Goal: Task Accomplishment & Management: Use online tool/utility

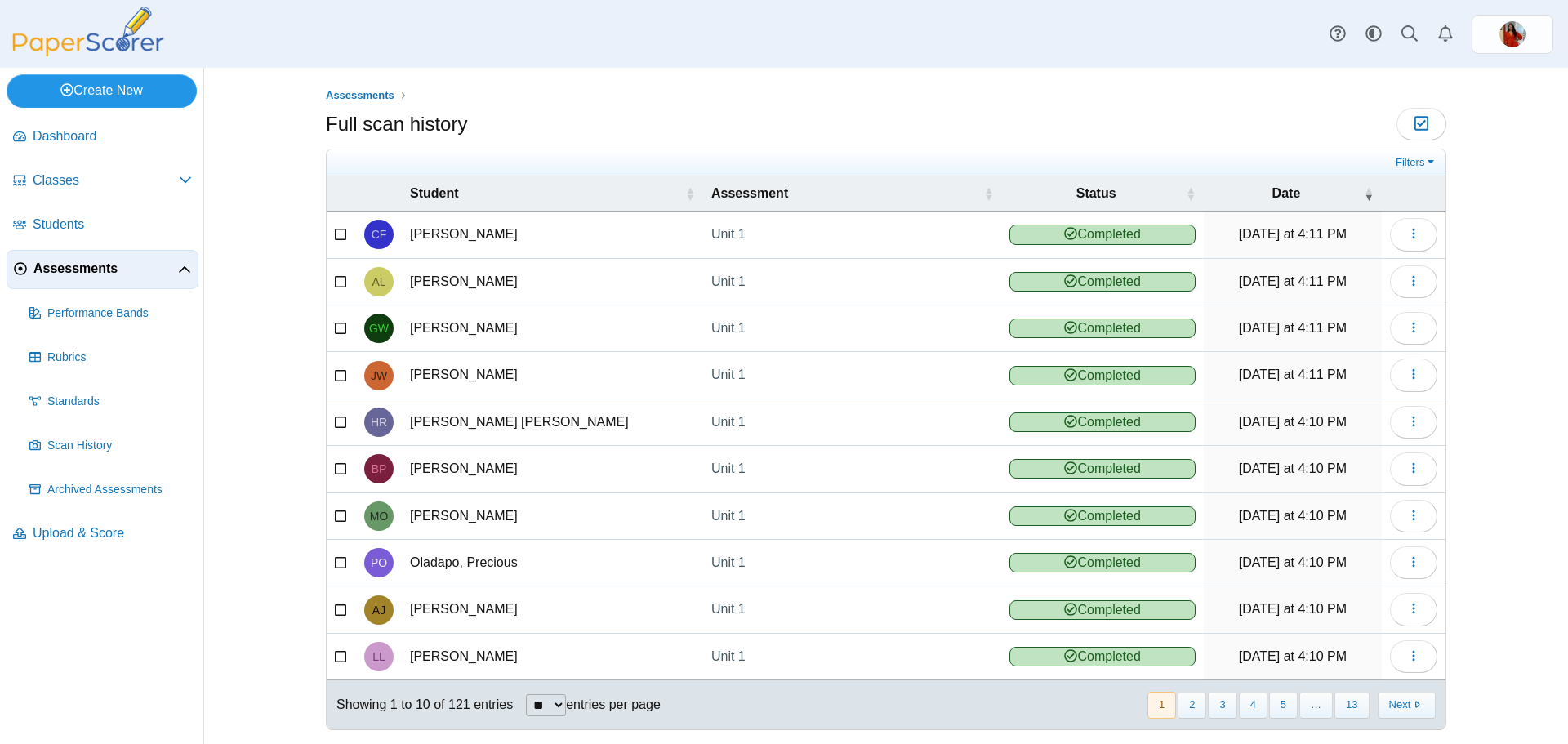
click at [93, 86] on link "Create New" at bounding box center [102, 90] width 191 height 33
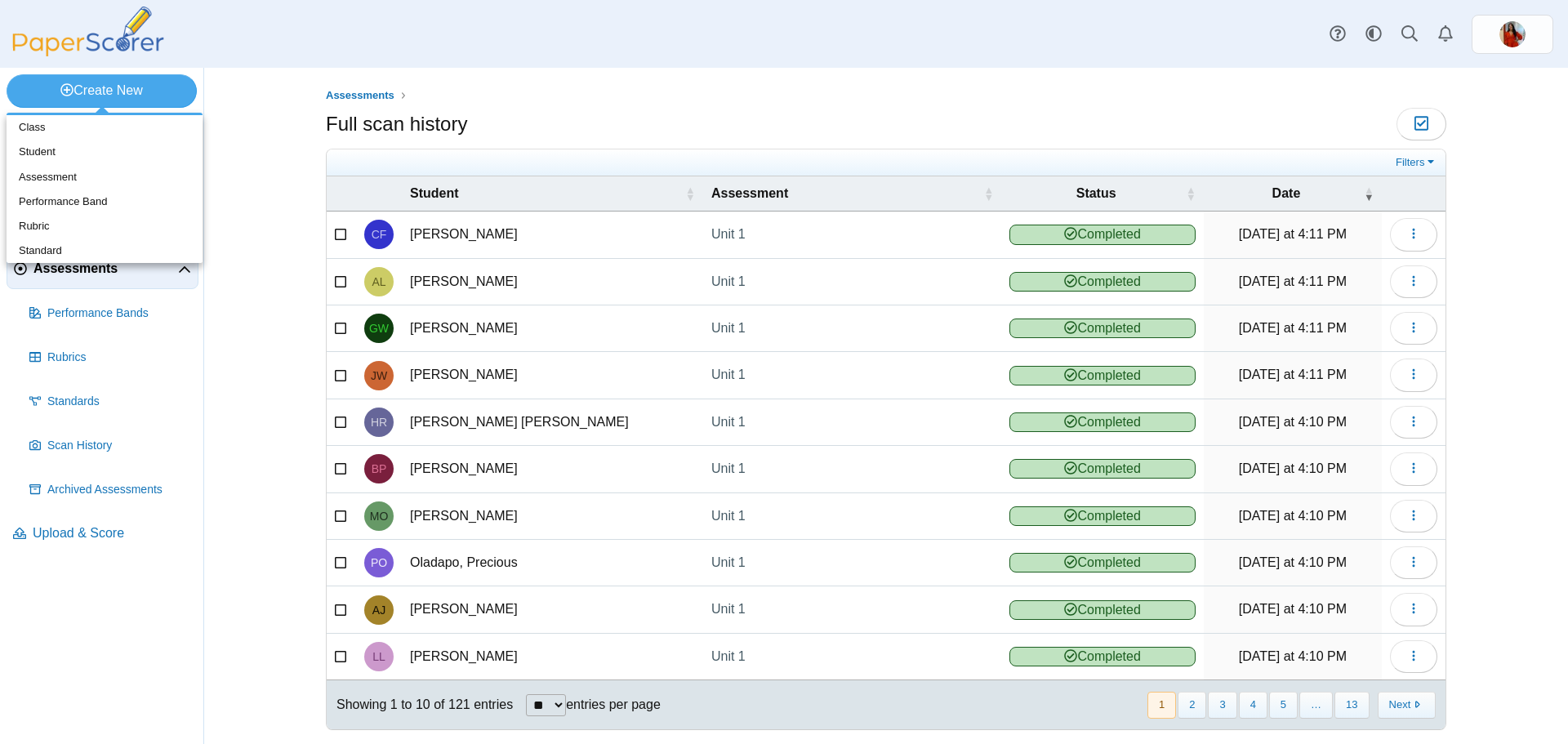
click at [709, 112] on div "Full scan history Moderation 0" at bounding box center [886, 126] width 1120 height 37
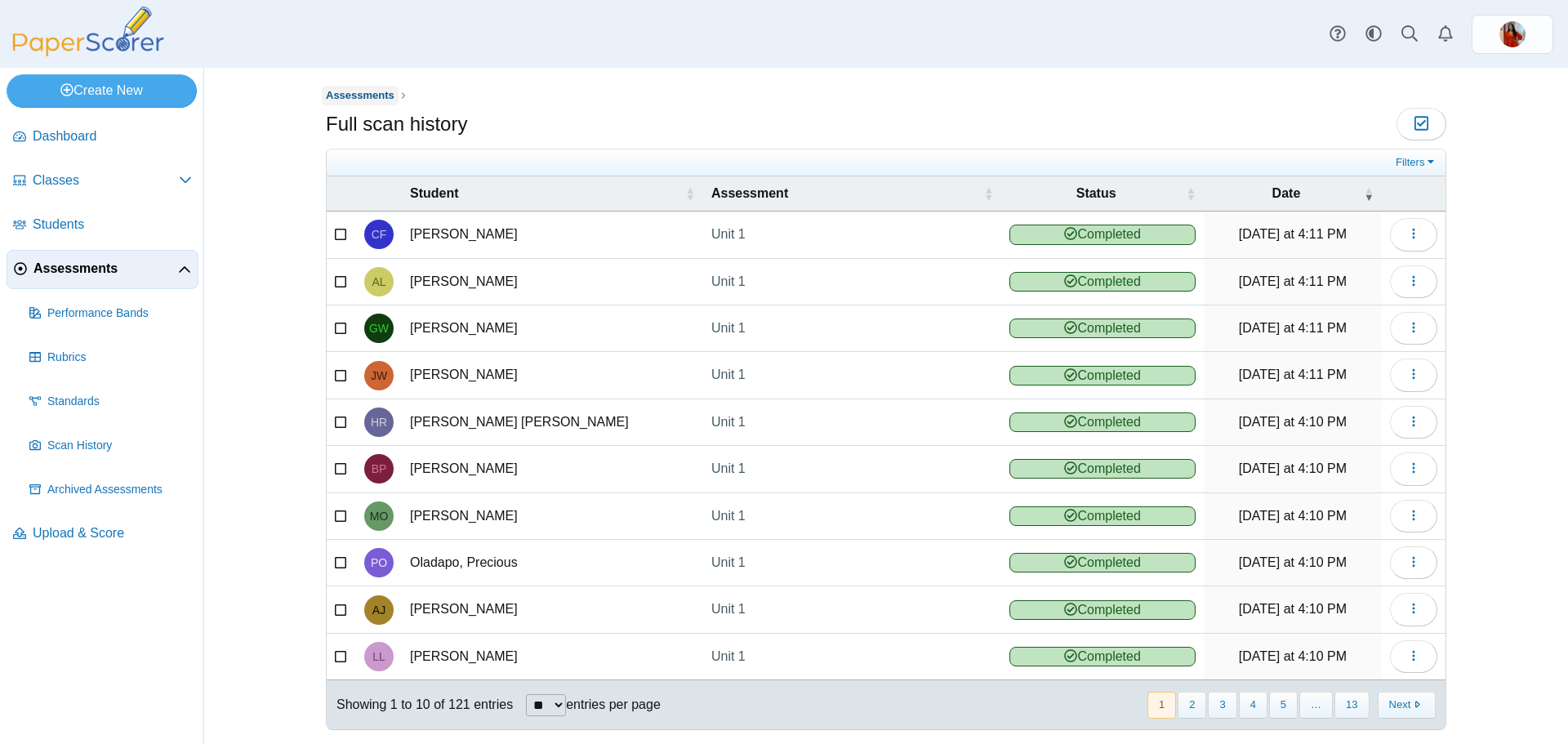
click at [366, 93] on span "Assessments" at bounding box center [360, 95] width 69 height 12
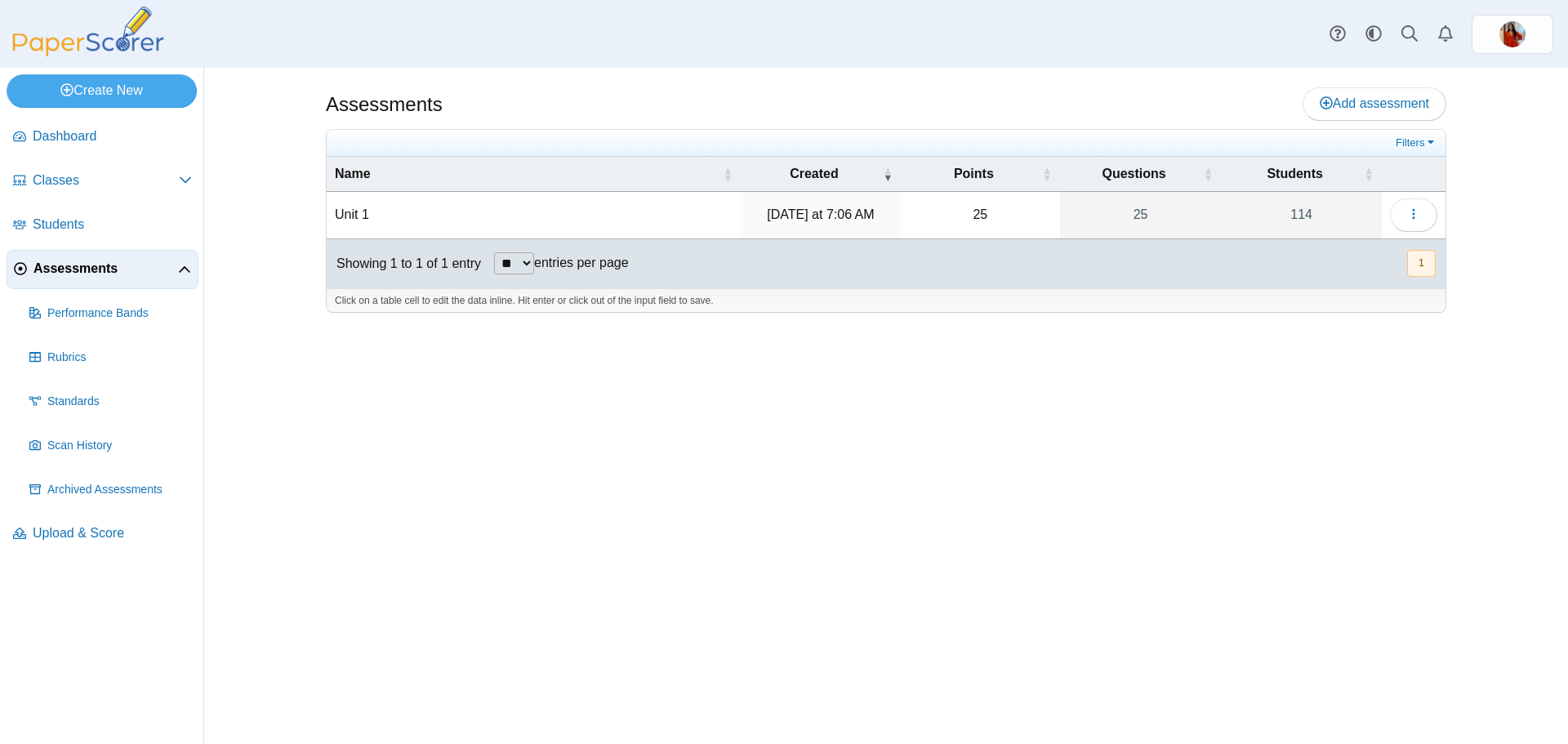
click at [945, 213] on td "25" at bounding box center [980, 215] width 159 height 46
click at [980, 212] on td "25" at bounding box center [980, 215] width 159 height 46
click at [100, 259] on span "Assessments" at bounding box center [106, 268] width 144 height 18
click at [168, 270] on span "Assessments" at bounding box center [106, 268] width 144 height 18
click at [187, 264] on icon at bounding box center [184, 270] width 13 height 13
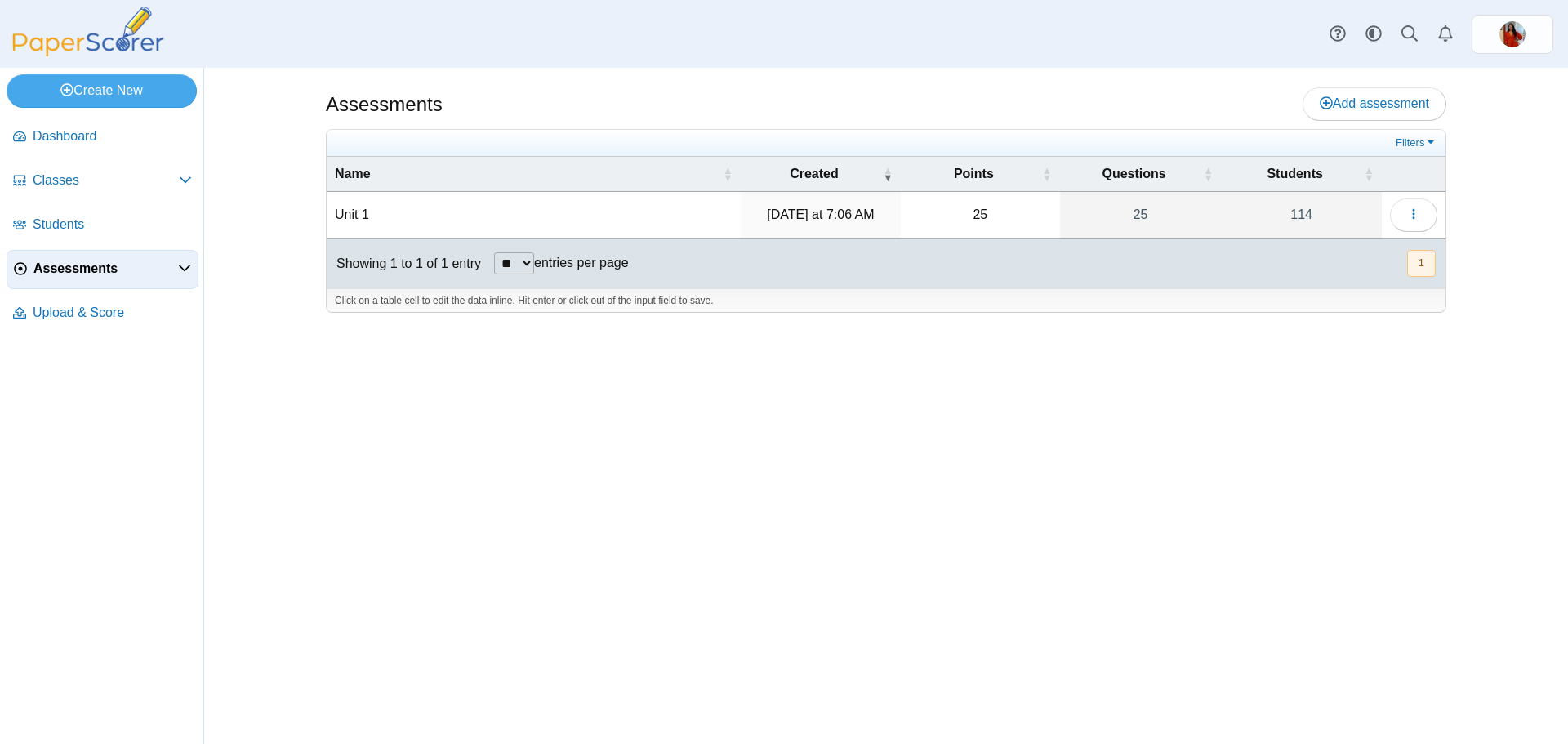
click at [187, 263] on icon at bounding box center [184, 267] width 13 height 13
click at [90, 360] on span "Rubrics" at bounding box center [119, 357] width 144 height 16
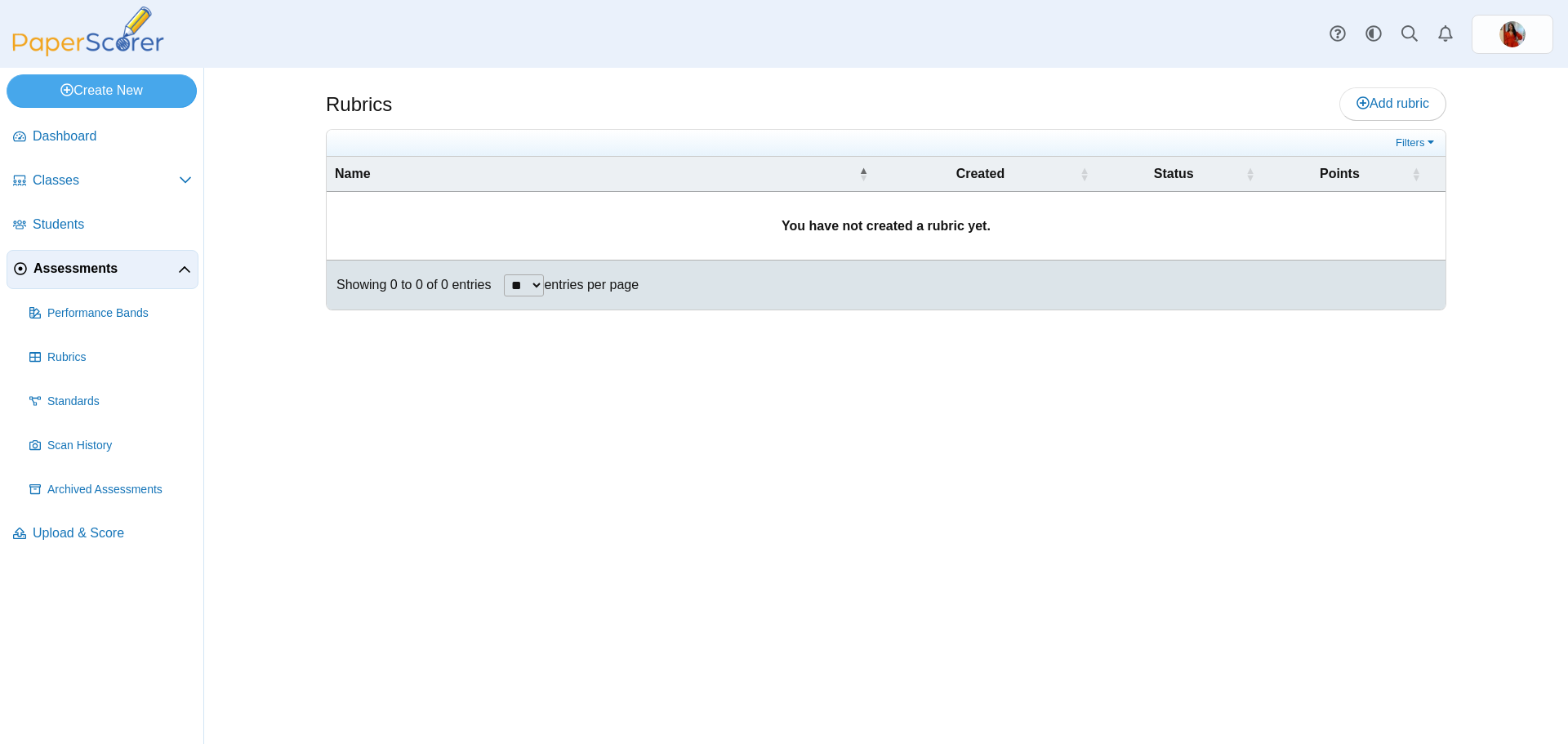
drag, startPoint x: 806, startPoint y: 95, endPoint x: 817, endPoint y: 92, distance: 11.4
click at [806, 96] on div "Rubrics Add rubric" at bounding box center [886, 105] width 1120 height 37
click at [45, 234] on link "Students" at bounding box center [102, 225] width 192 height 39
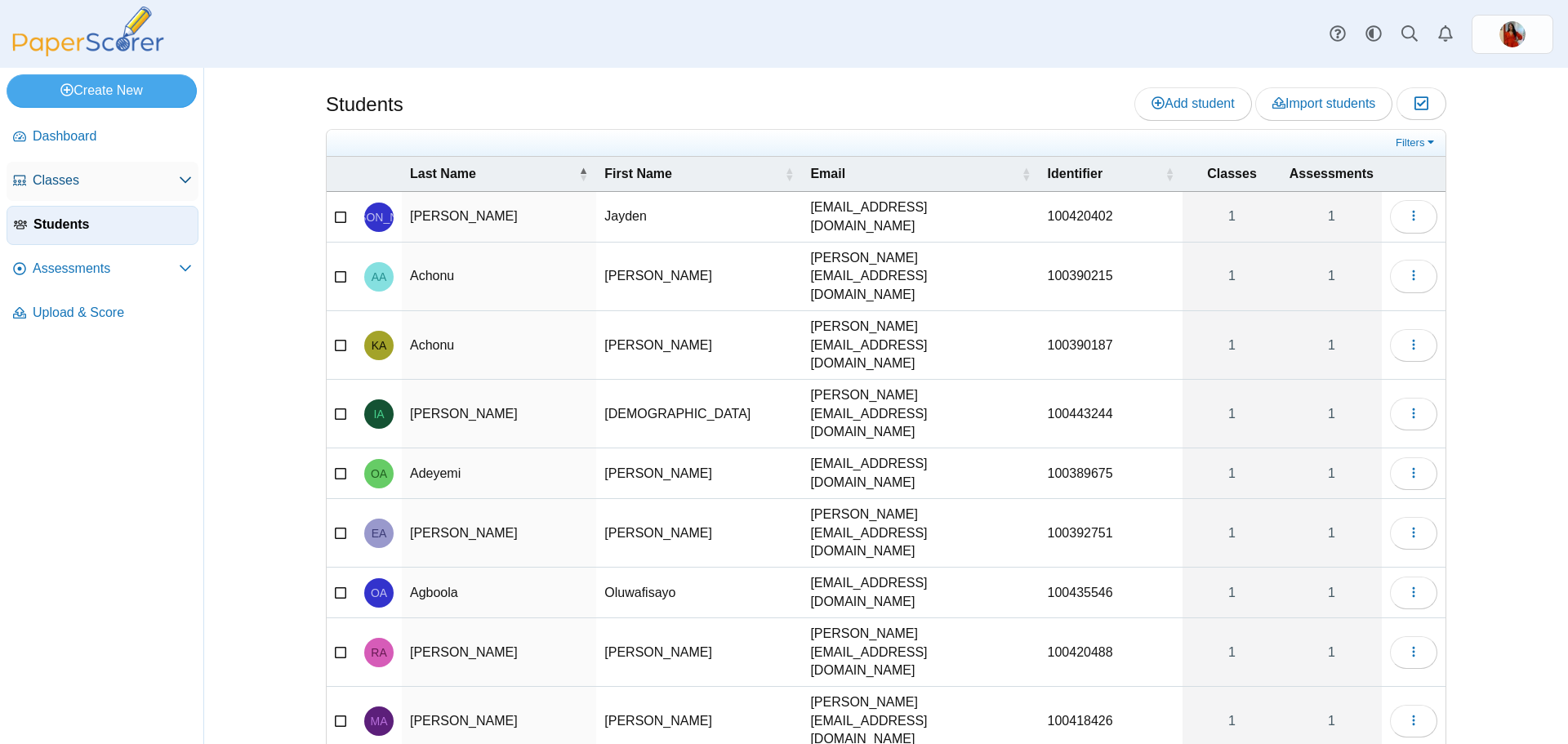
click at [67, 188] on span "Classes" at bounding box center [106, 180] width 146 height 18
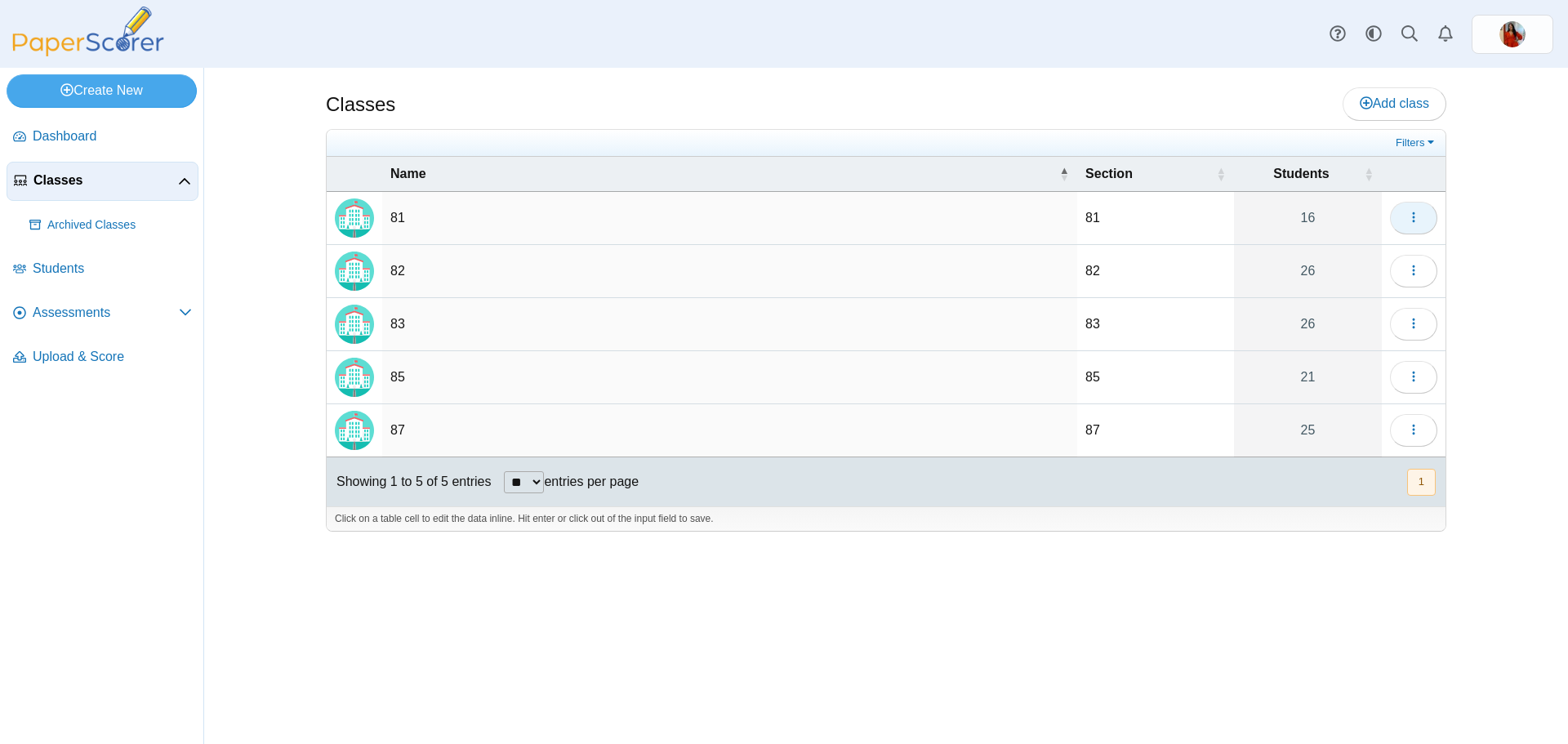
click at [1420, 210] on button "button" at bounding box center [1413, 217] width 47 height 33
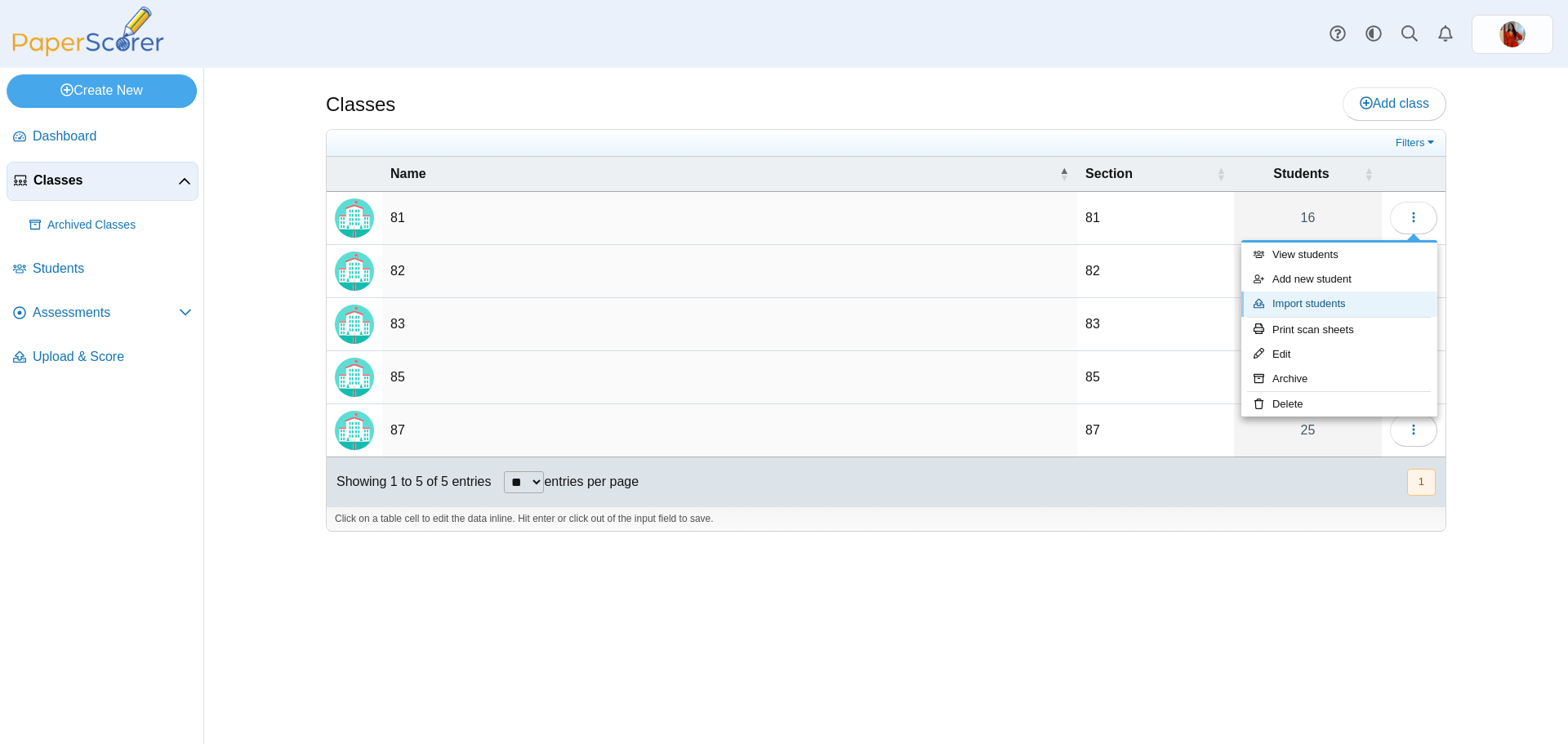
click at [1316, 298] on link "Import students" at bounding box center [1339, 303] width 196 height 24
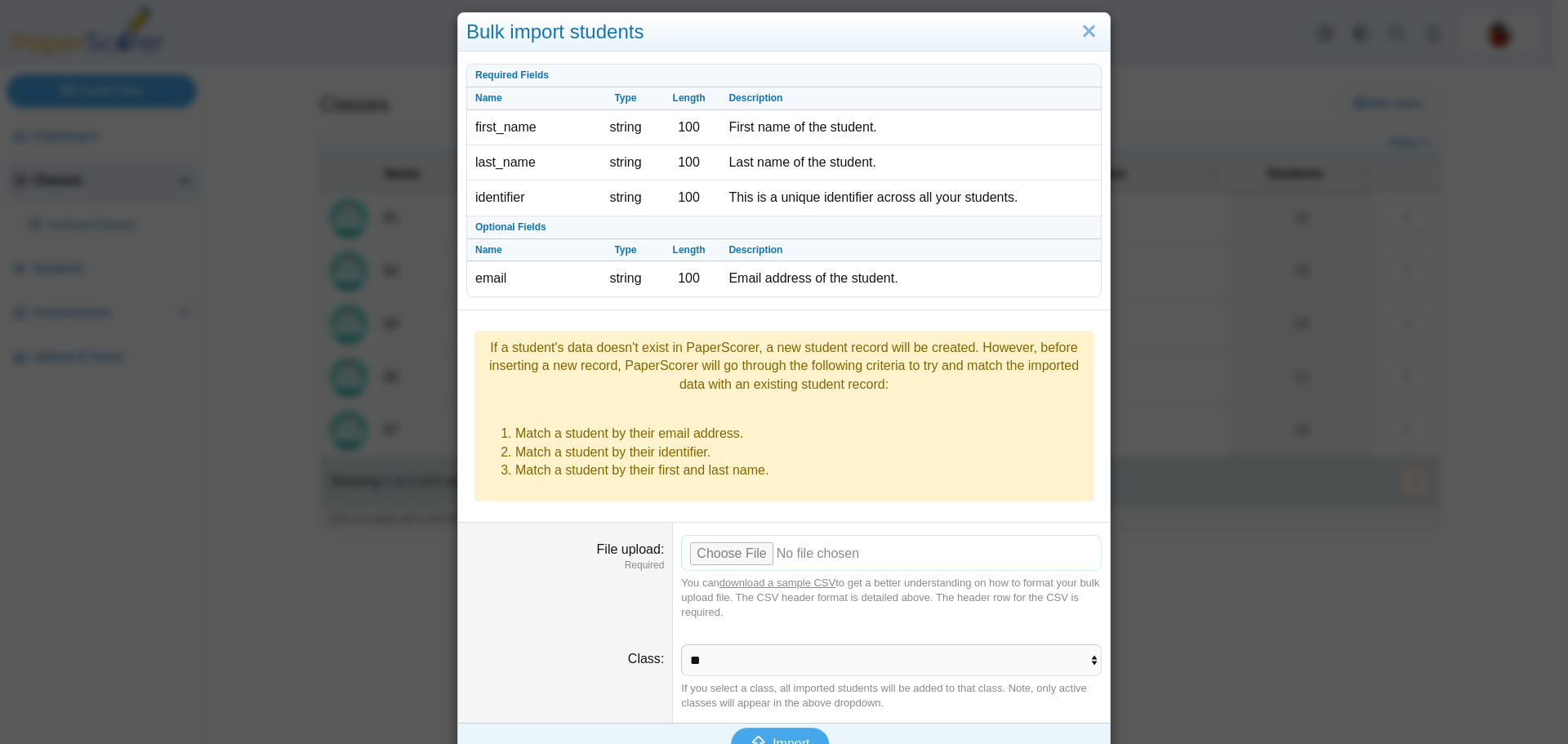
scroll to position [22, 0]
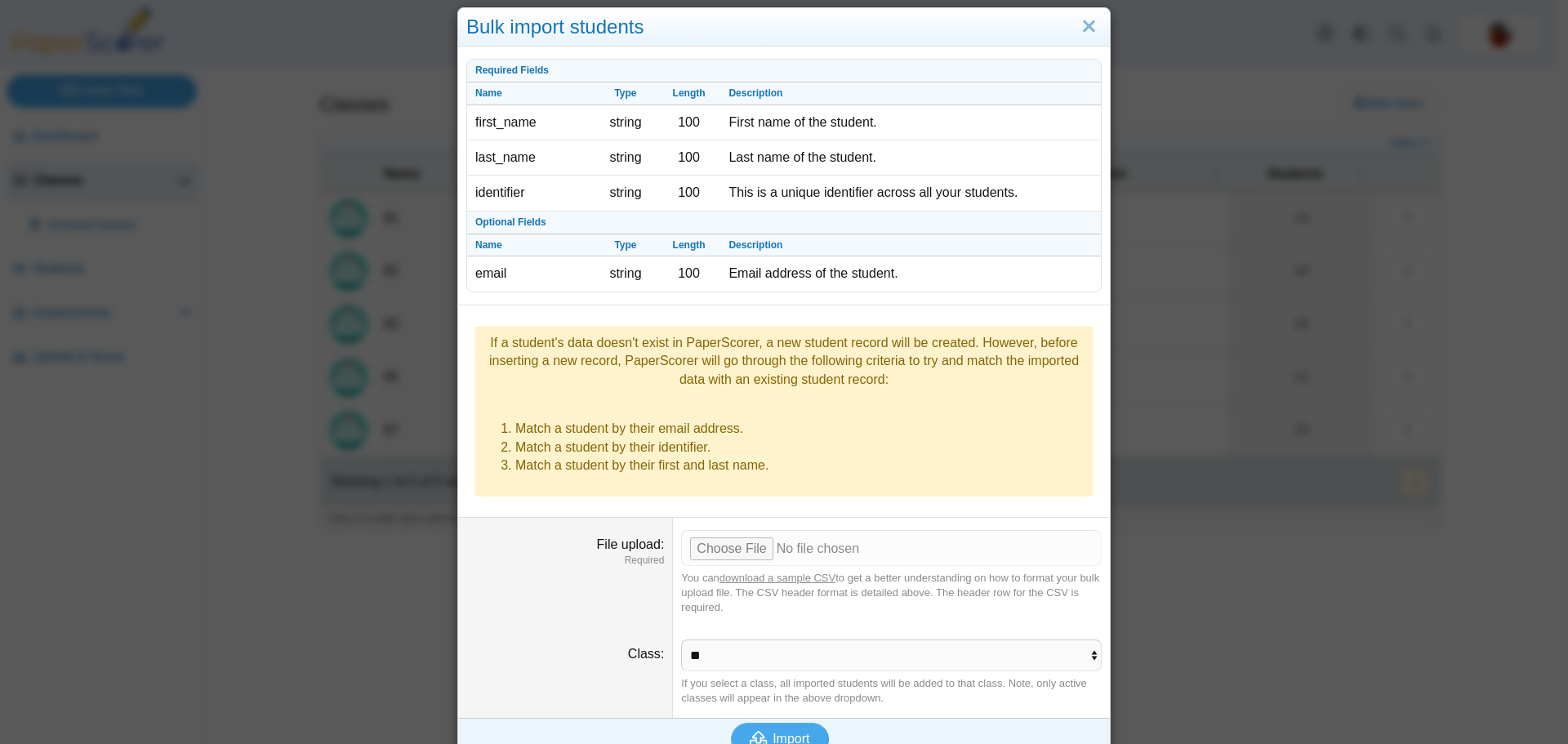
click at [782, 571] on link "download a sample CSV" at bounding box center [777, 577] width 116 height 12
click at [776, 571] on link "download a sample CSV" at bounding box center [777, 577] width 116 height 12
click at [1094, 31] on link "Close" at bounding box center [1089, 27] width 25 height 28
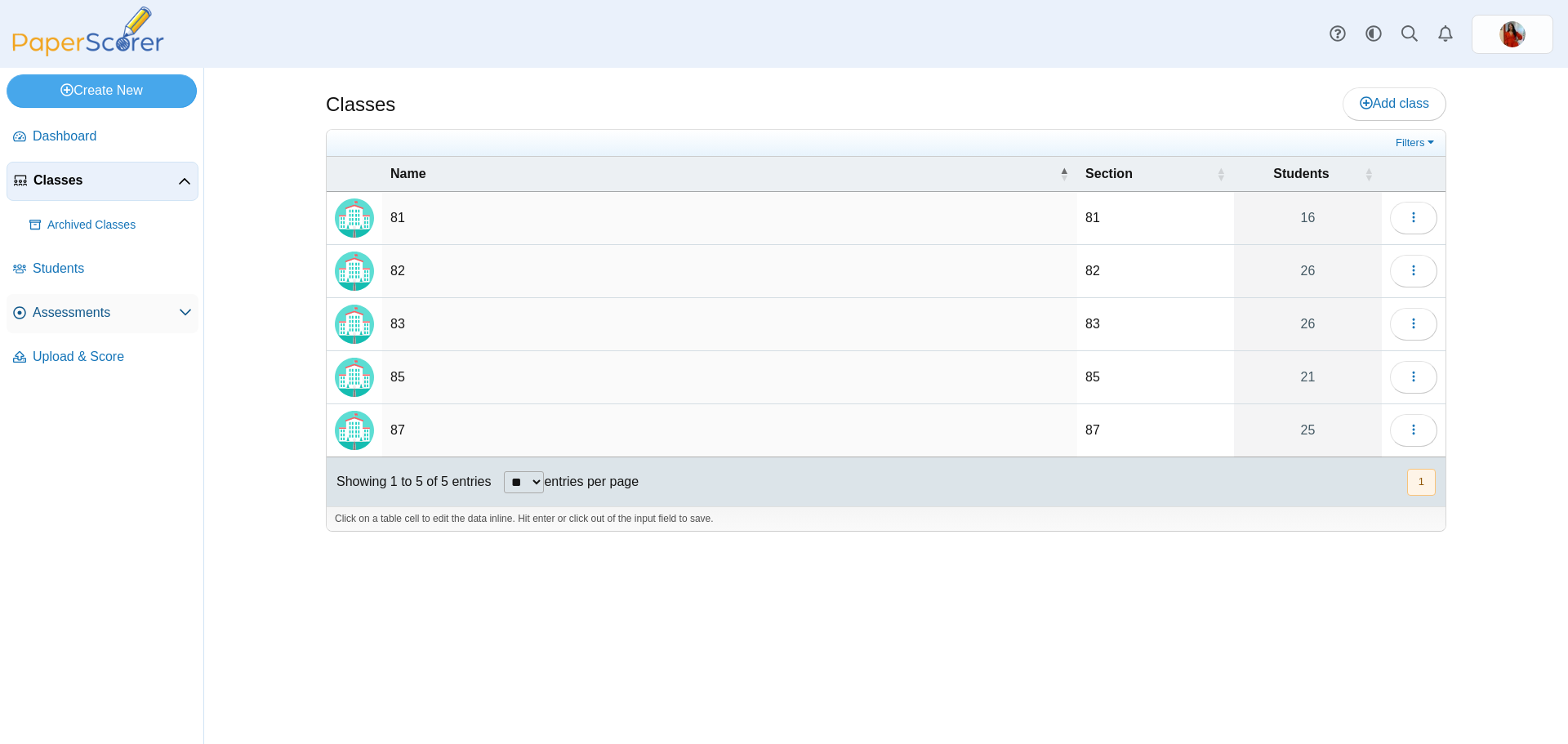
click at [65, 315] on span "Assessments" at bounding box center [106, 313] width 146 height 18
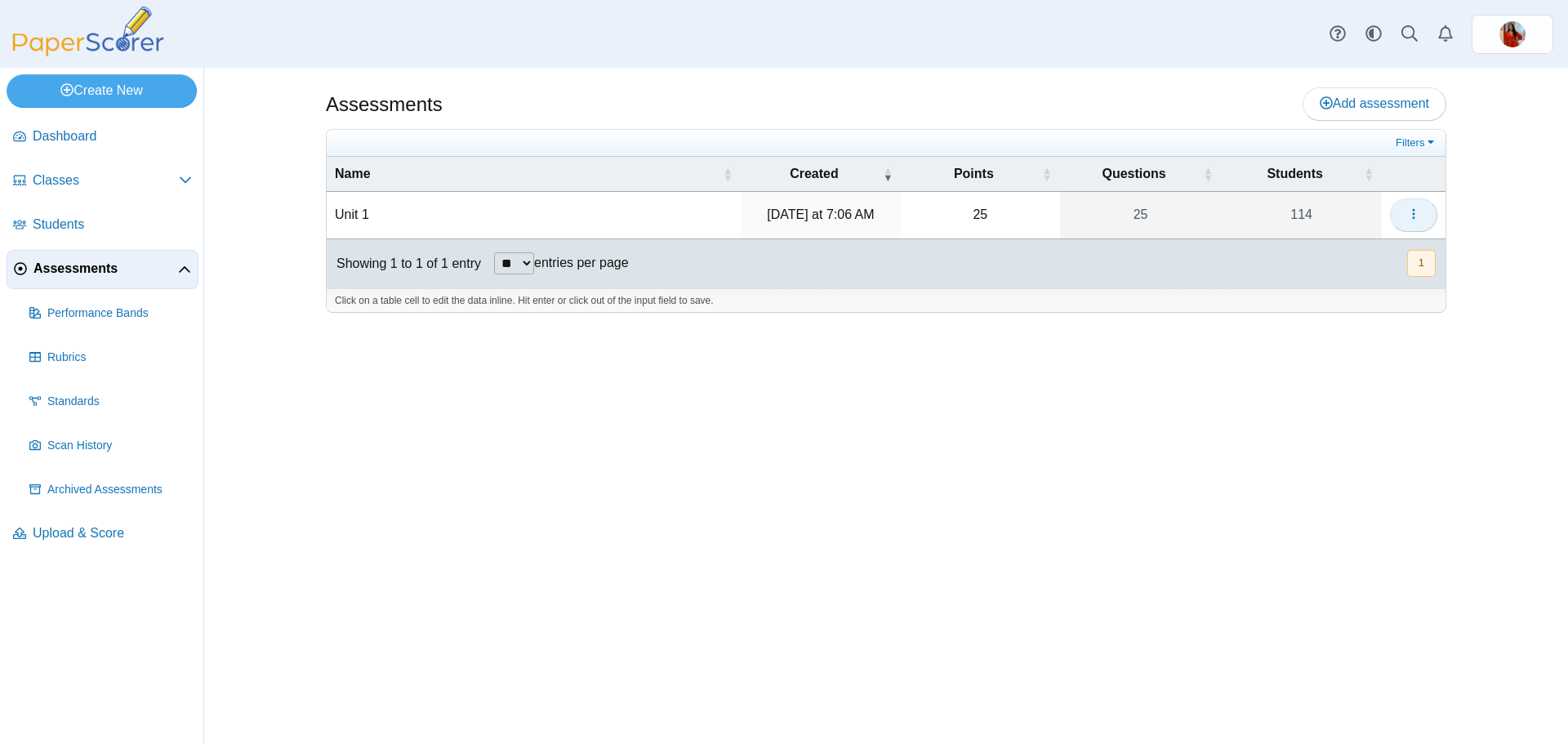
click at [1401, 205] on button "button" at bounding box center [1413, 215] width 47 height 33
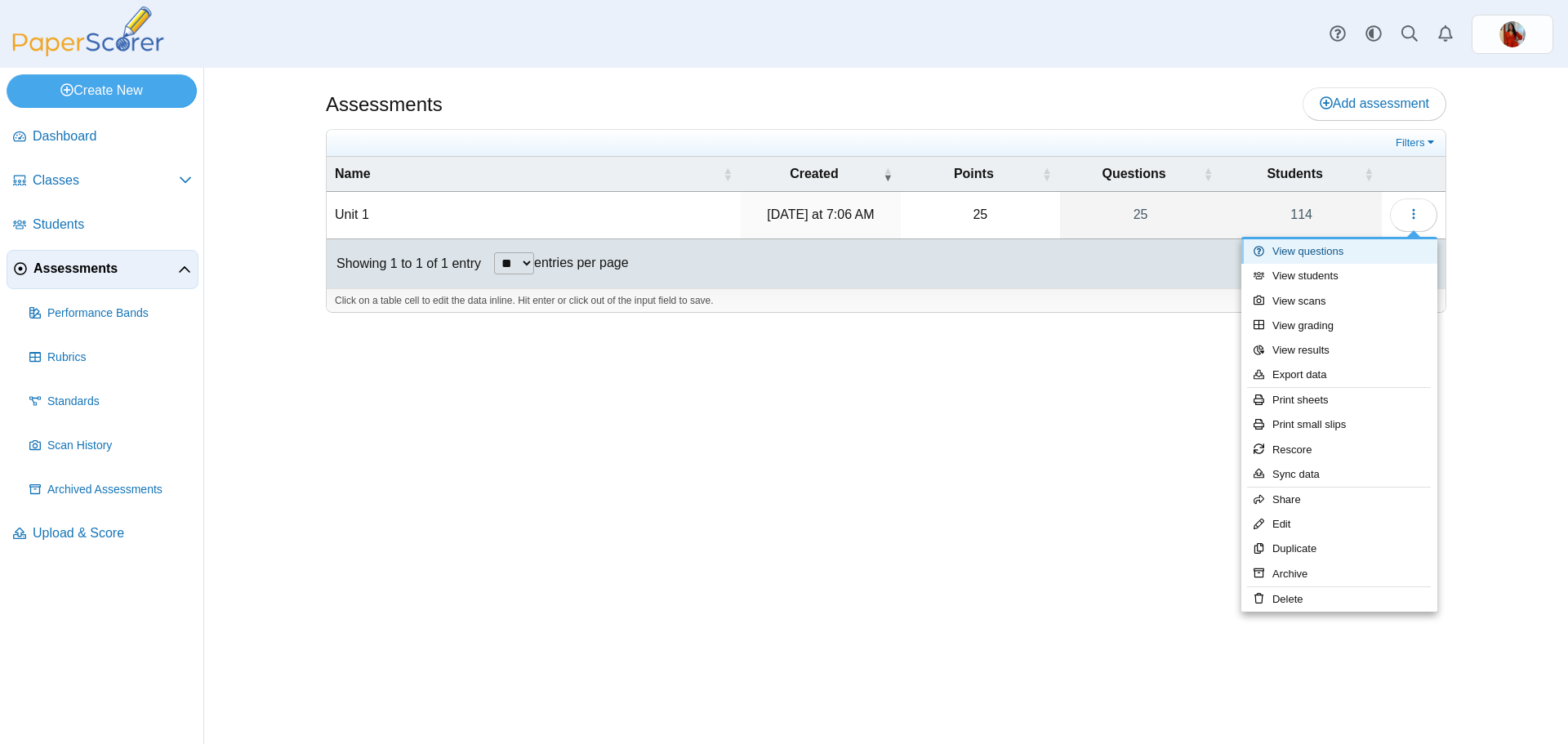
click at [1360, 258] on link "View questions" at bounding box center [1339, 251] width 196 height 24
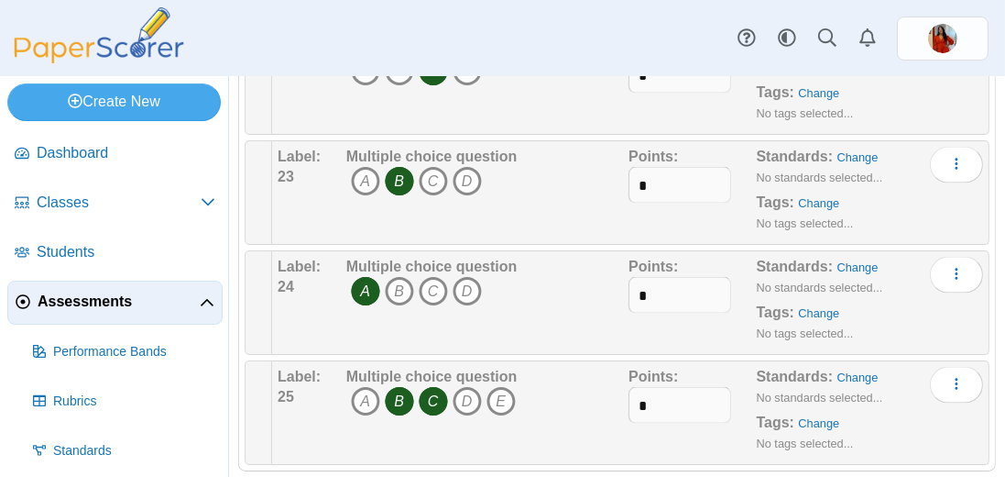
scroll to position [2670, 0]
